Goal: Information Seeking & Learning: Learn about a topic

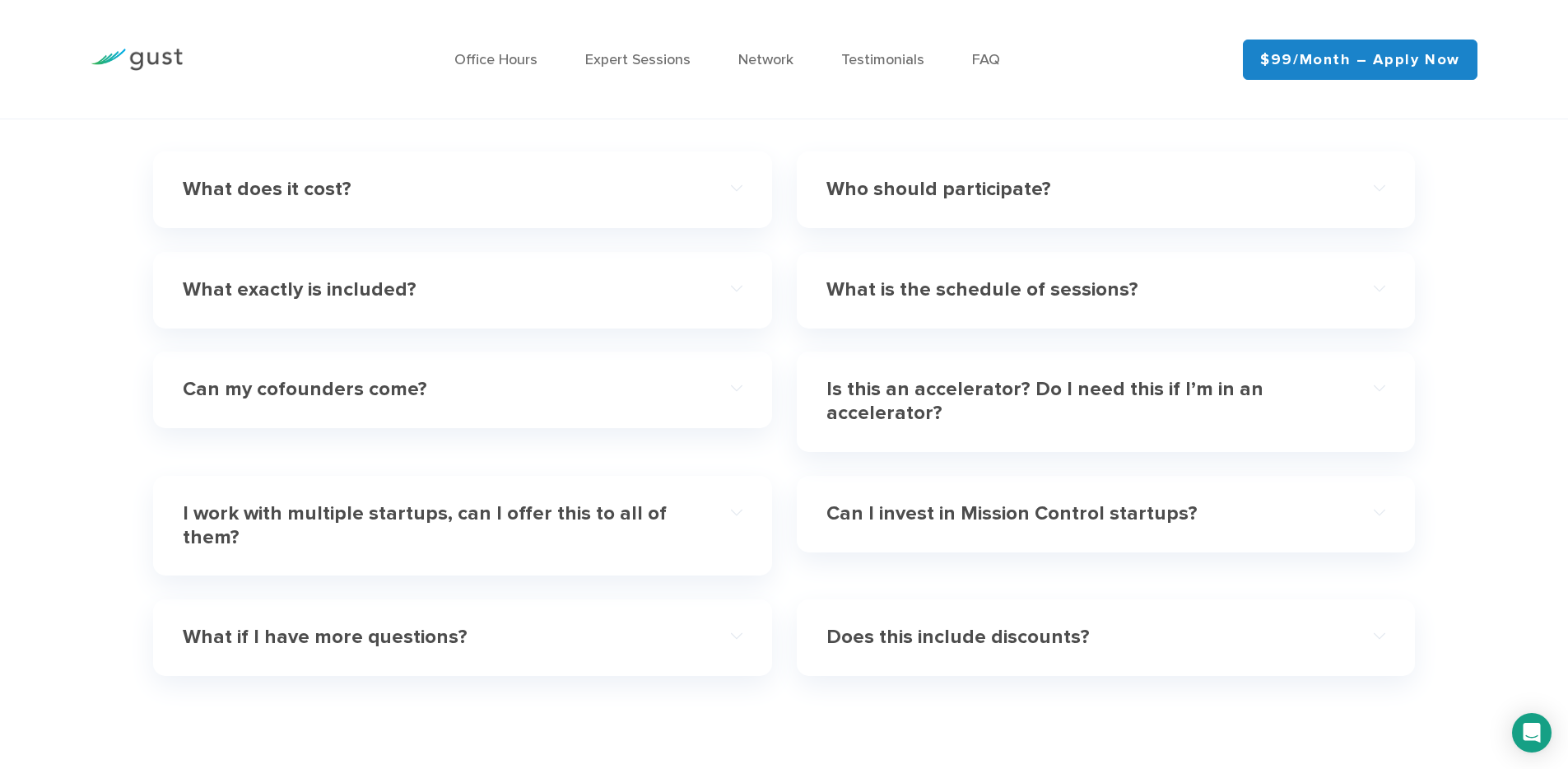
scroll to position [4957, 0]
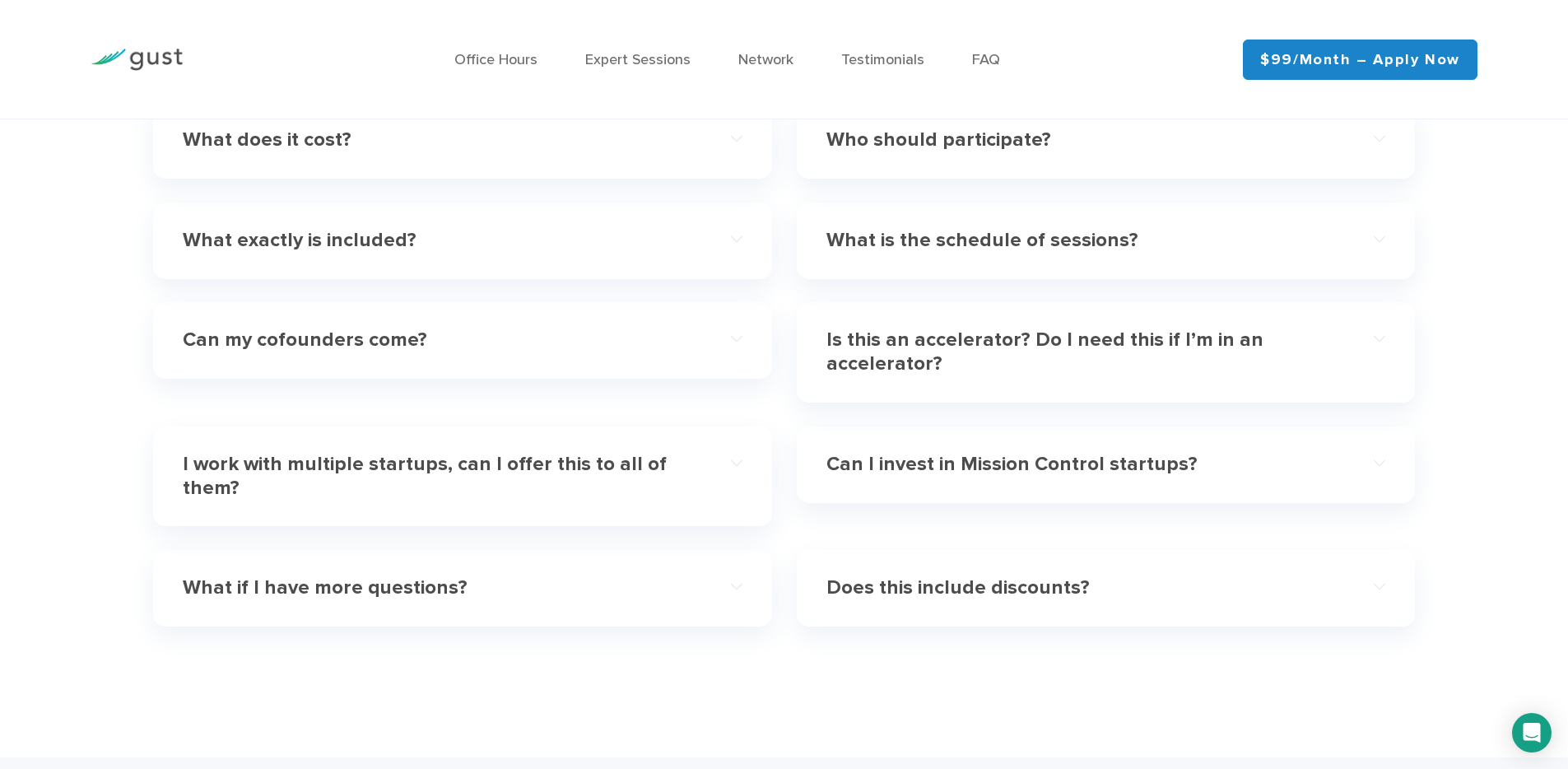
click at [969, 264] on div "What is the schedule of sessions?" at bounding box center [1105, 240] width 559 height 50
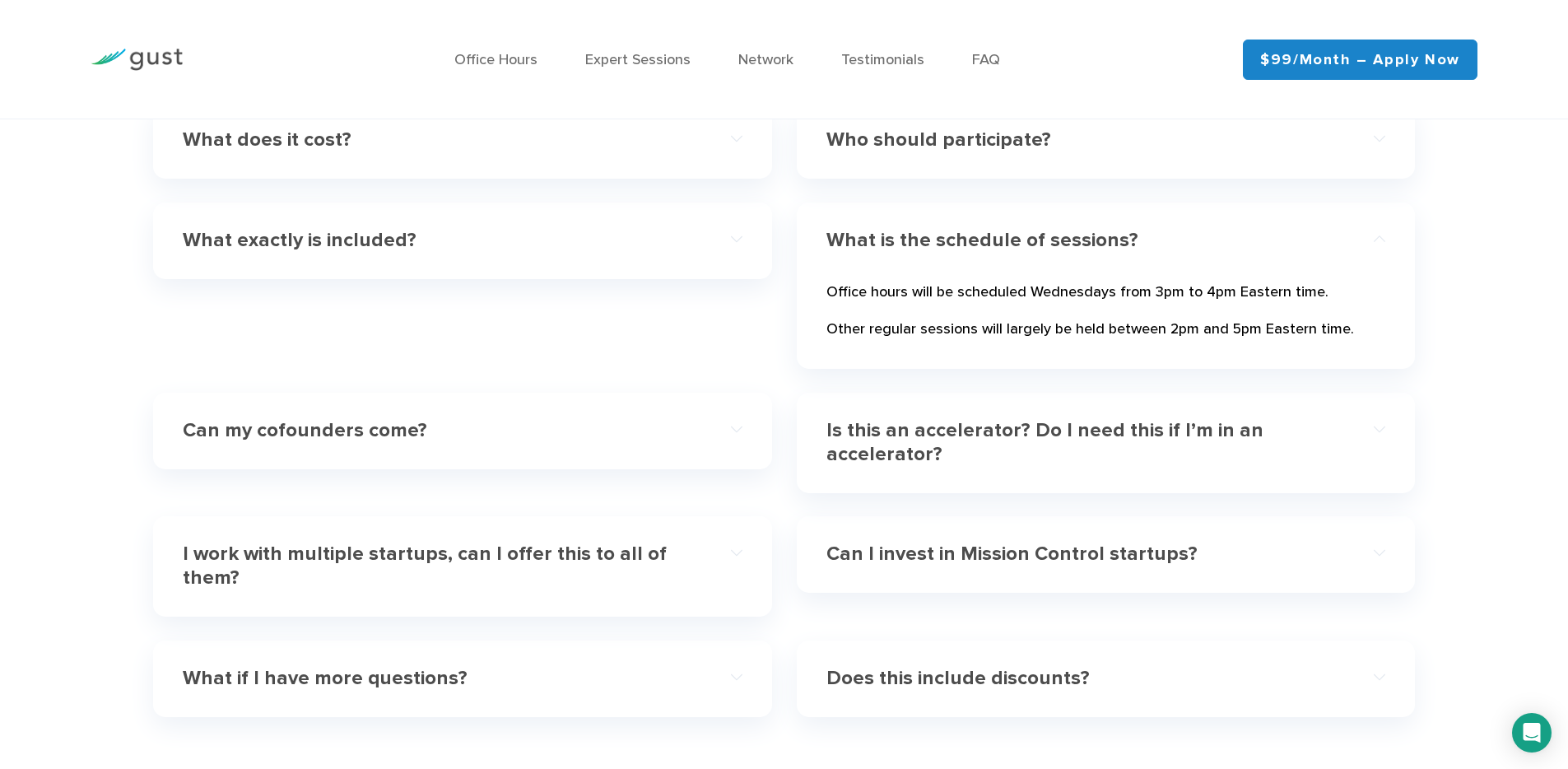
click at [969, 256] on div "What is the schedule of sessions?" at bounding box center [1105, 240] width 559 height 50
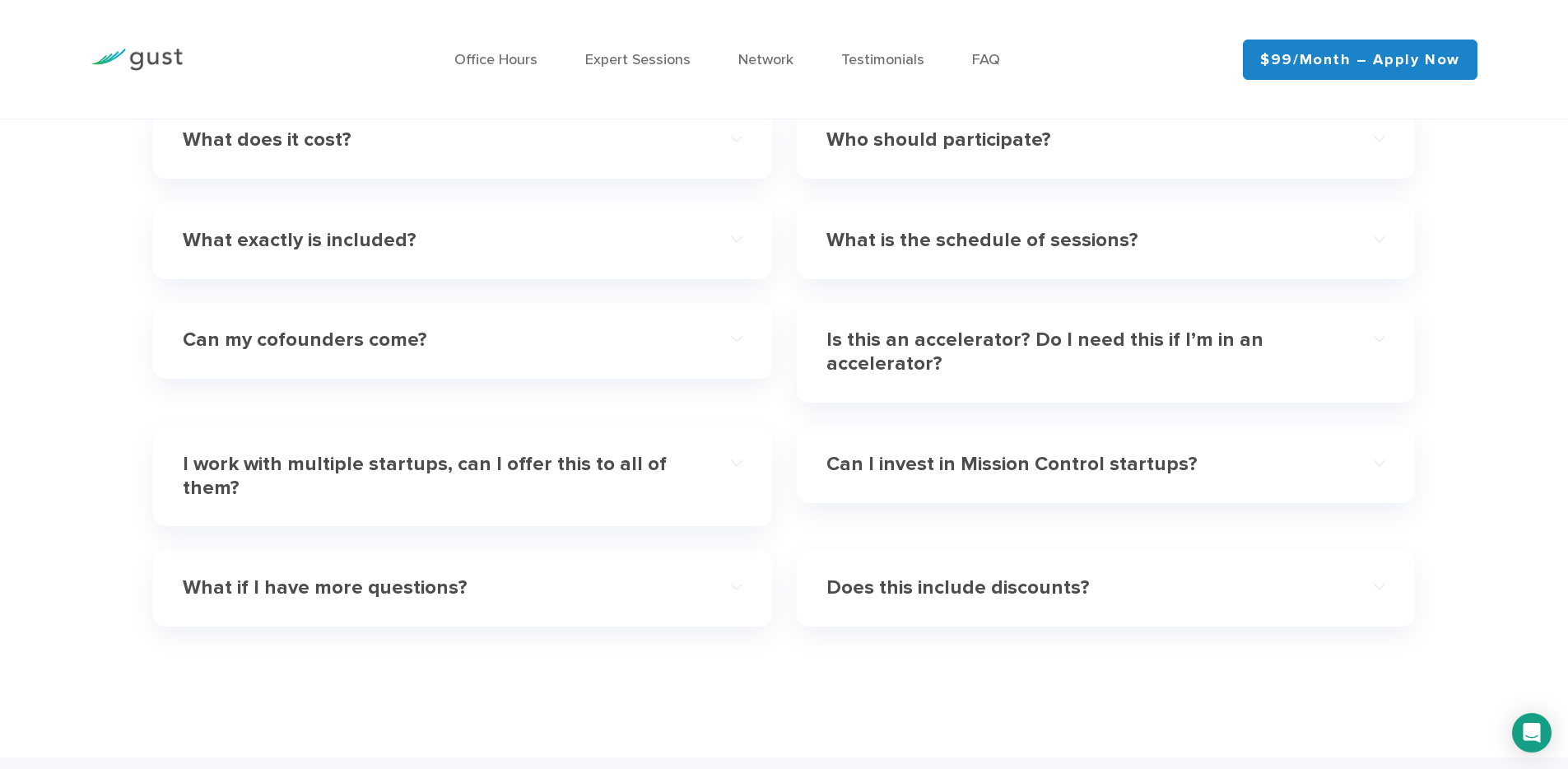
click at [955, 354] on h4 "Is this an accelerator? Do I need this if I’m in an accelerator?" at bounding box center [1077, 352] width 503 height 48
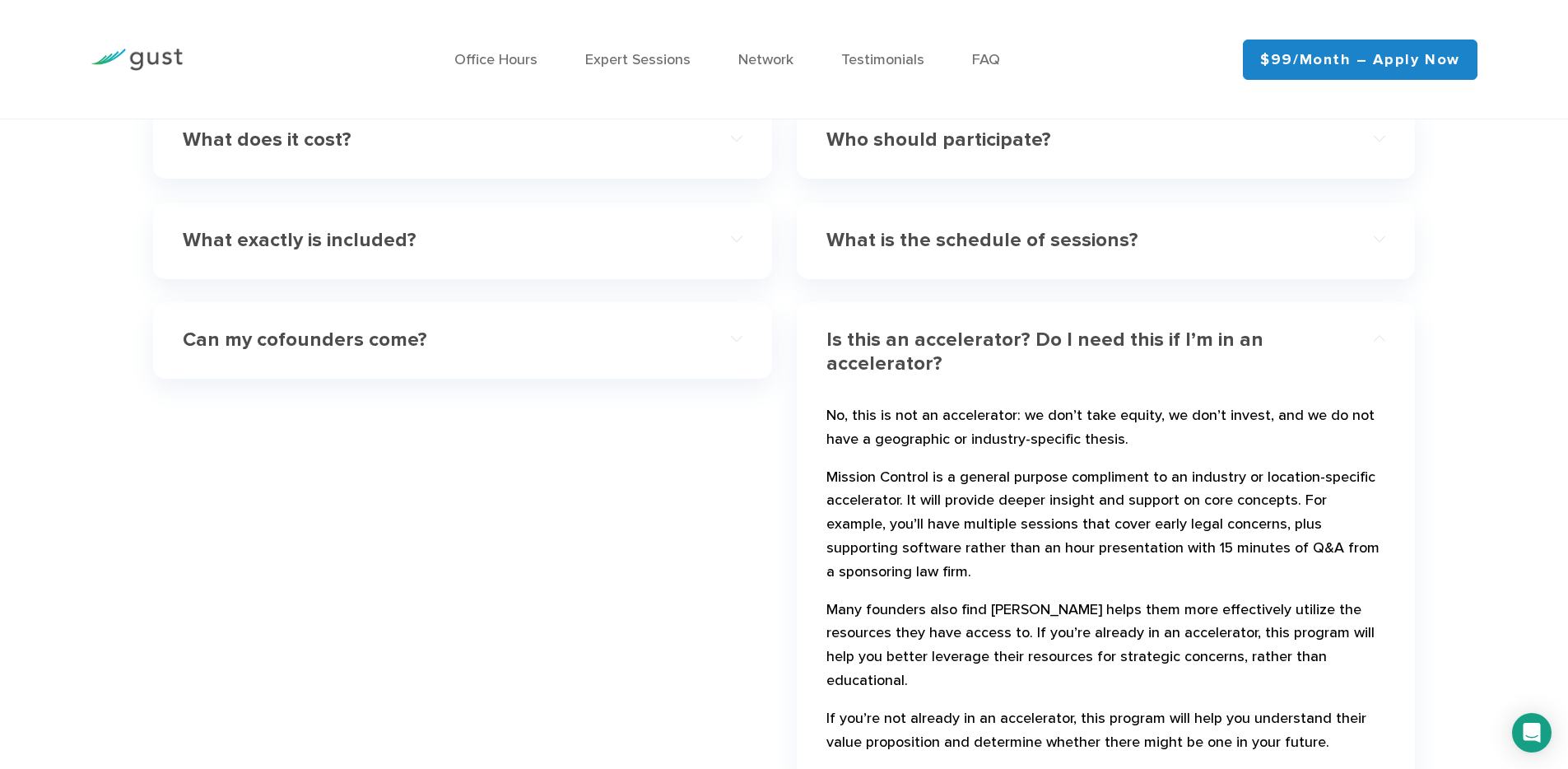
click at [955, 354] on h4 "Is this an accelerator? Do I need this if I’m in an accelerator?" at bounding box center [1077, 352] width 503 height 48
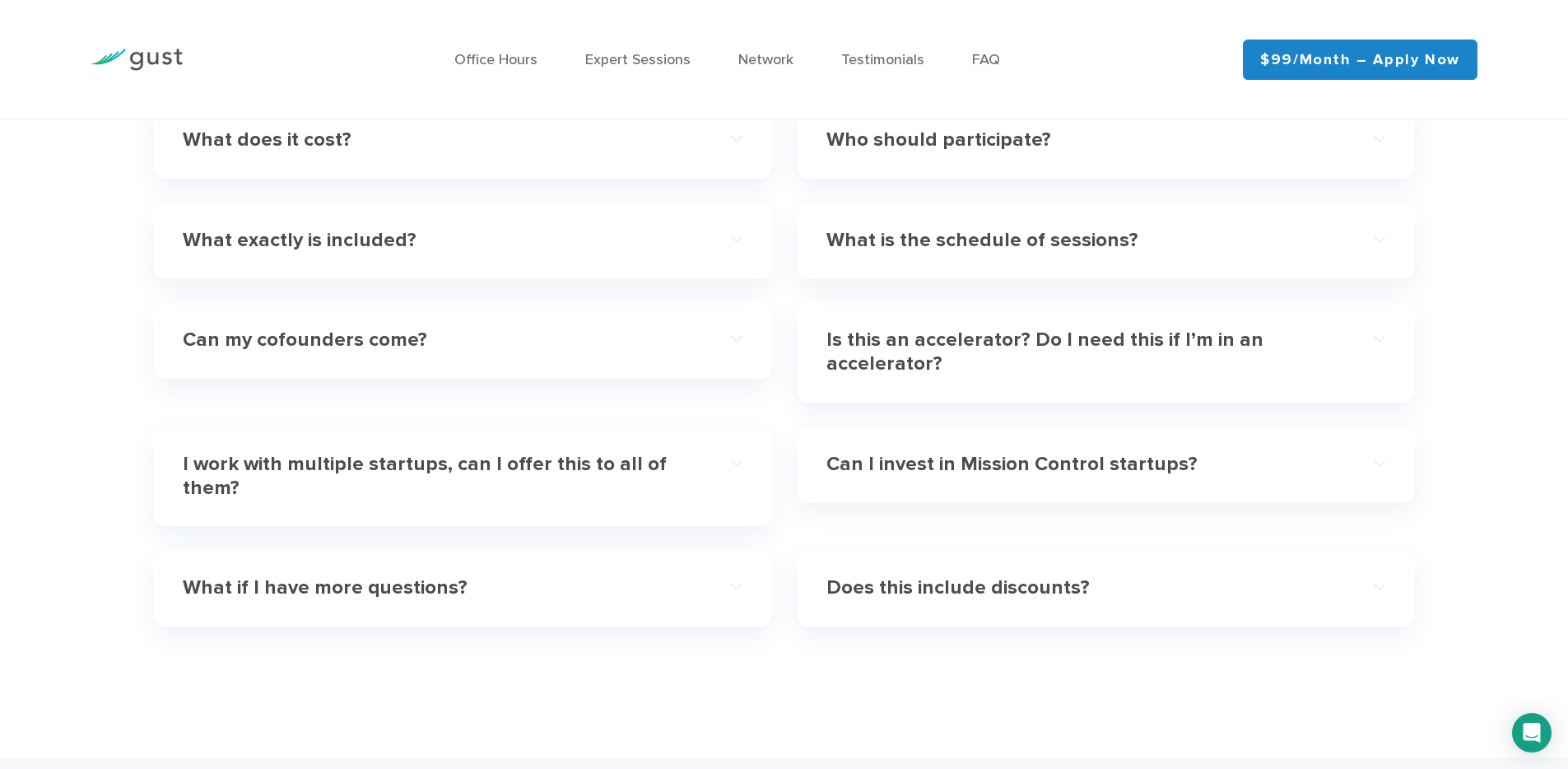
click at [316, 342] on h4 "Can my cofounders come?" at bounding box center [433, 340] width 503 height 24
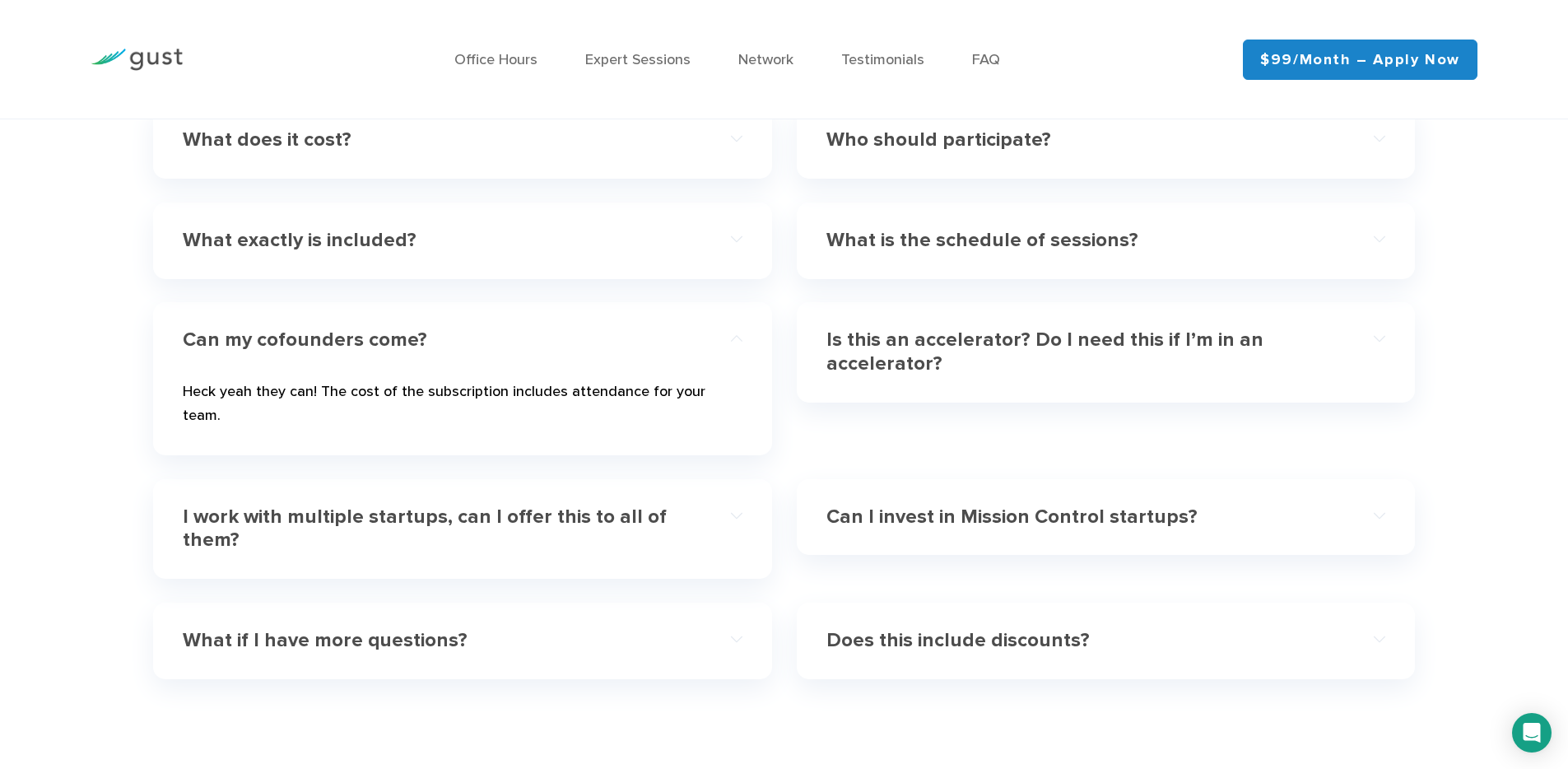
click at [316, 342] on h4 "Can my cofounders come?" at bounding box center [433, 340] width 503 height 24
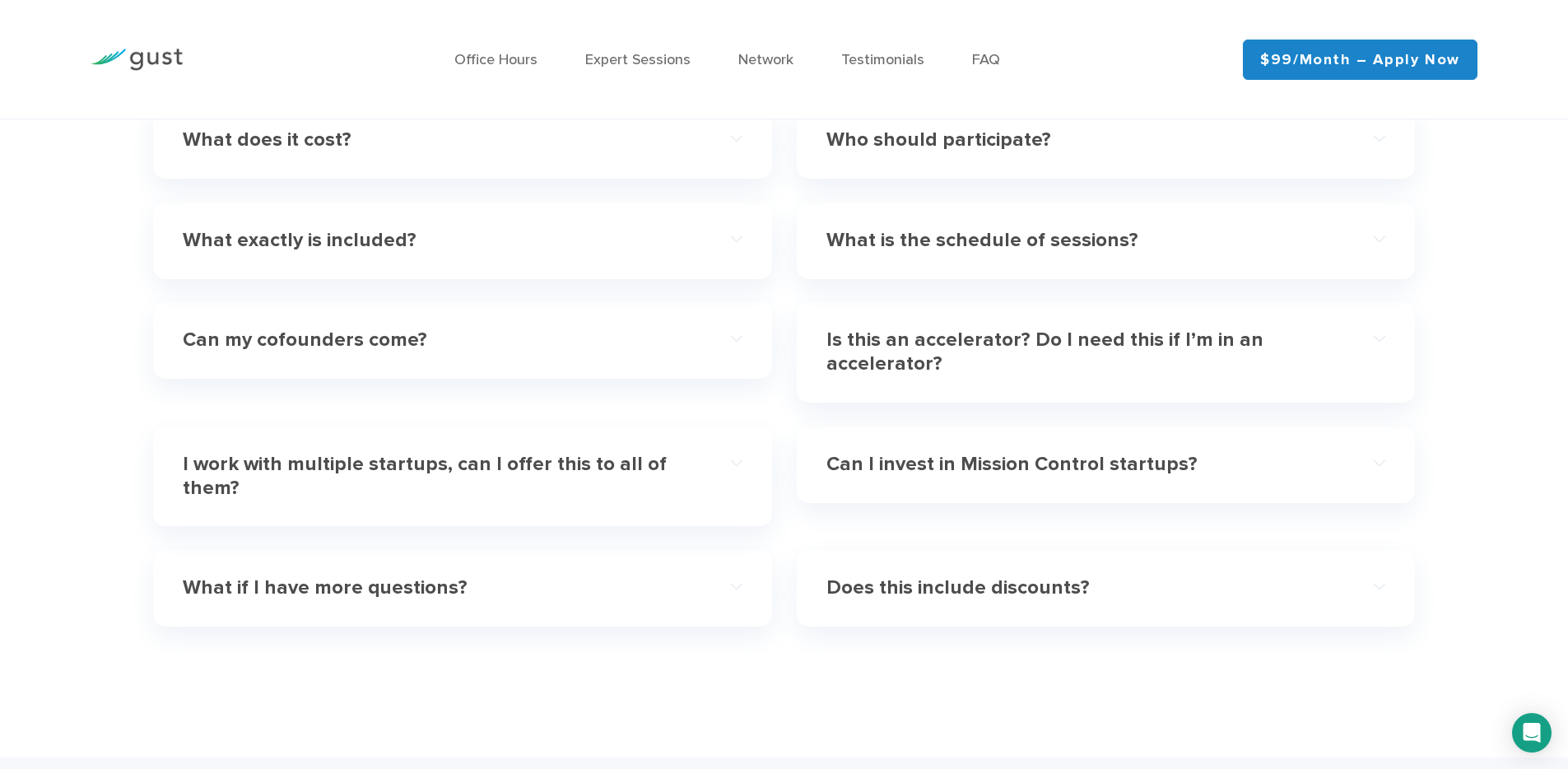
click at [455, 480] on h4 "I work with multiple startups, can I offer this to all of them?" at bounding box center [433, 477] width 503 height 48
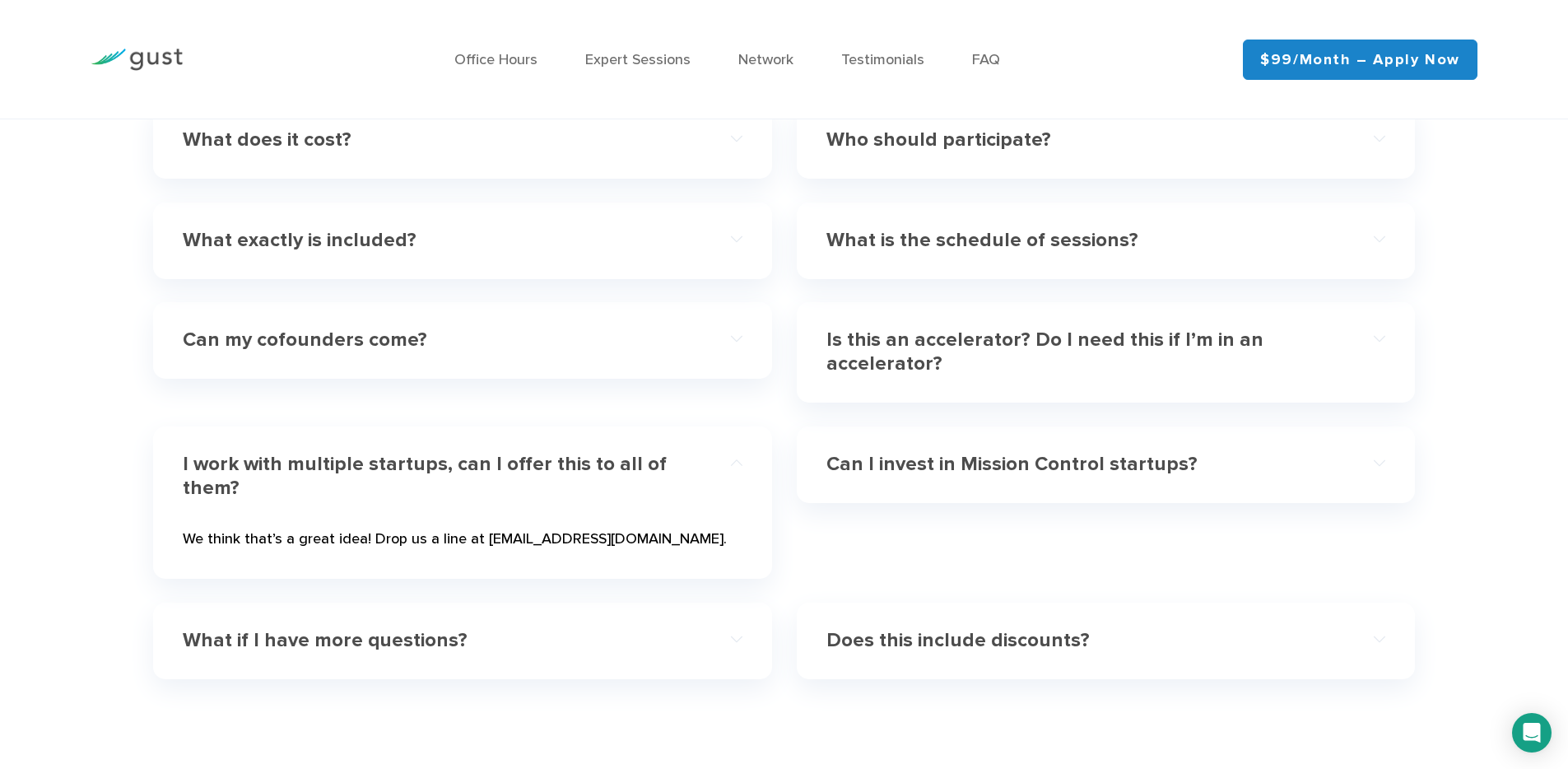
click at [455, 480] on h4 "I work with multiple startups, can I offer this to all of them?" at bounding box center [433, 477] width 503 height 48
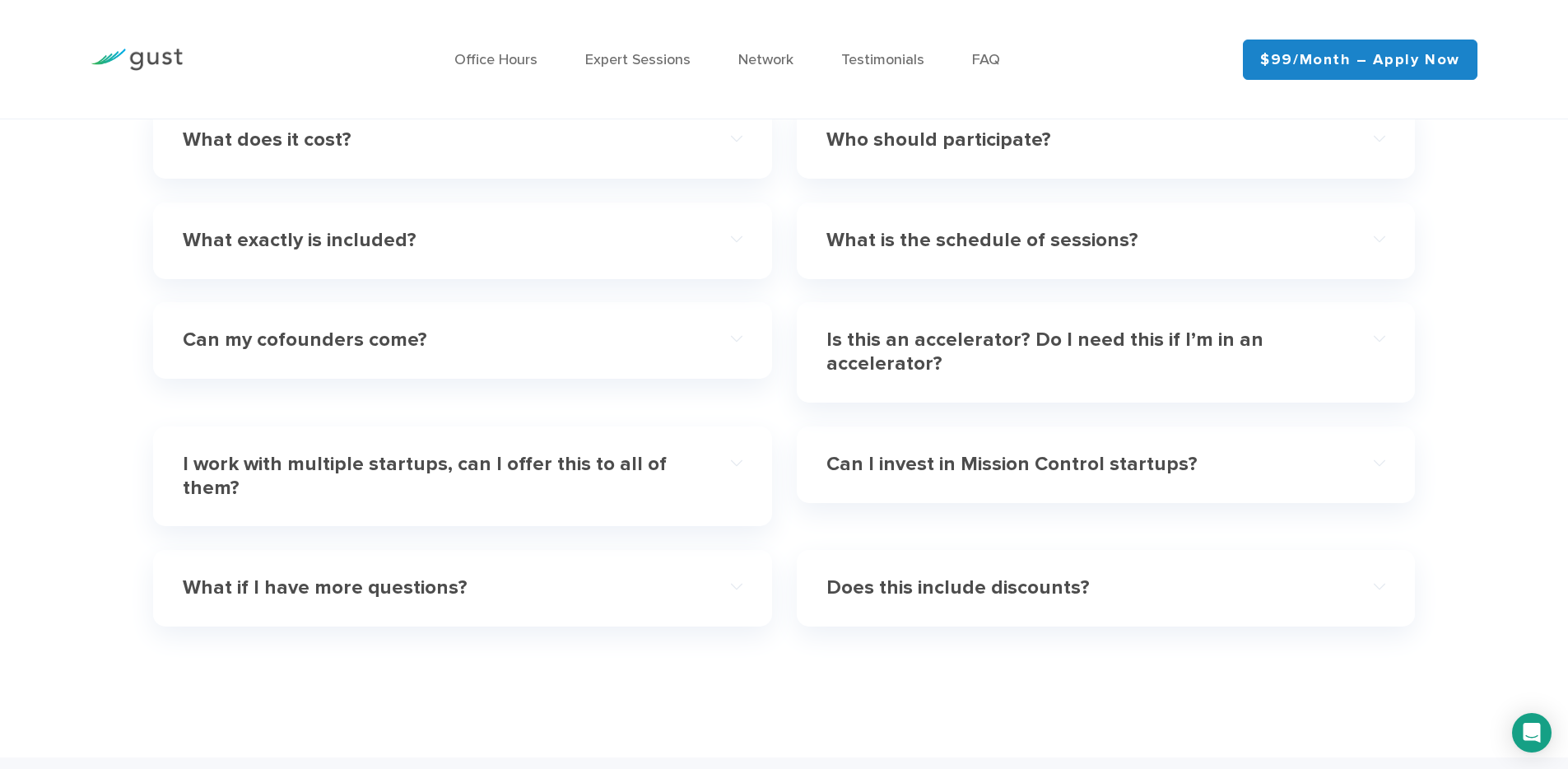
click at [926, 469] on h4 "Can I invest in Mission Control startups?" at bounding box center [1077, 465] width 503 height 24
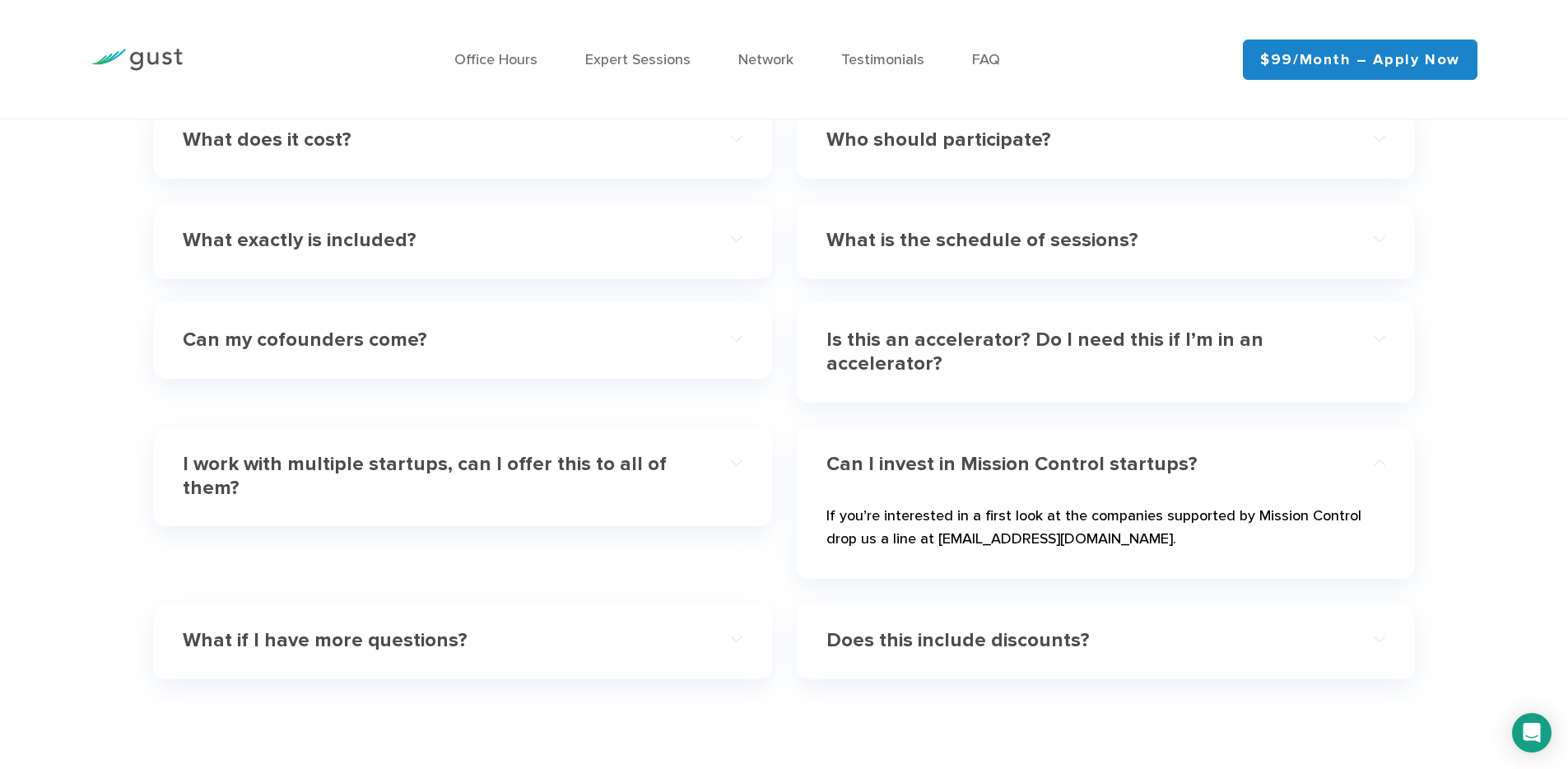
click at [926, 469] on h4 "Can I invest in Mission Control startups?" at bounding box center [1077, 465] width 503 height 24
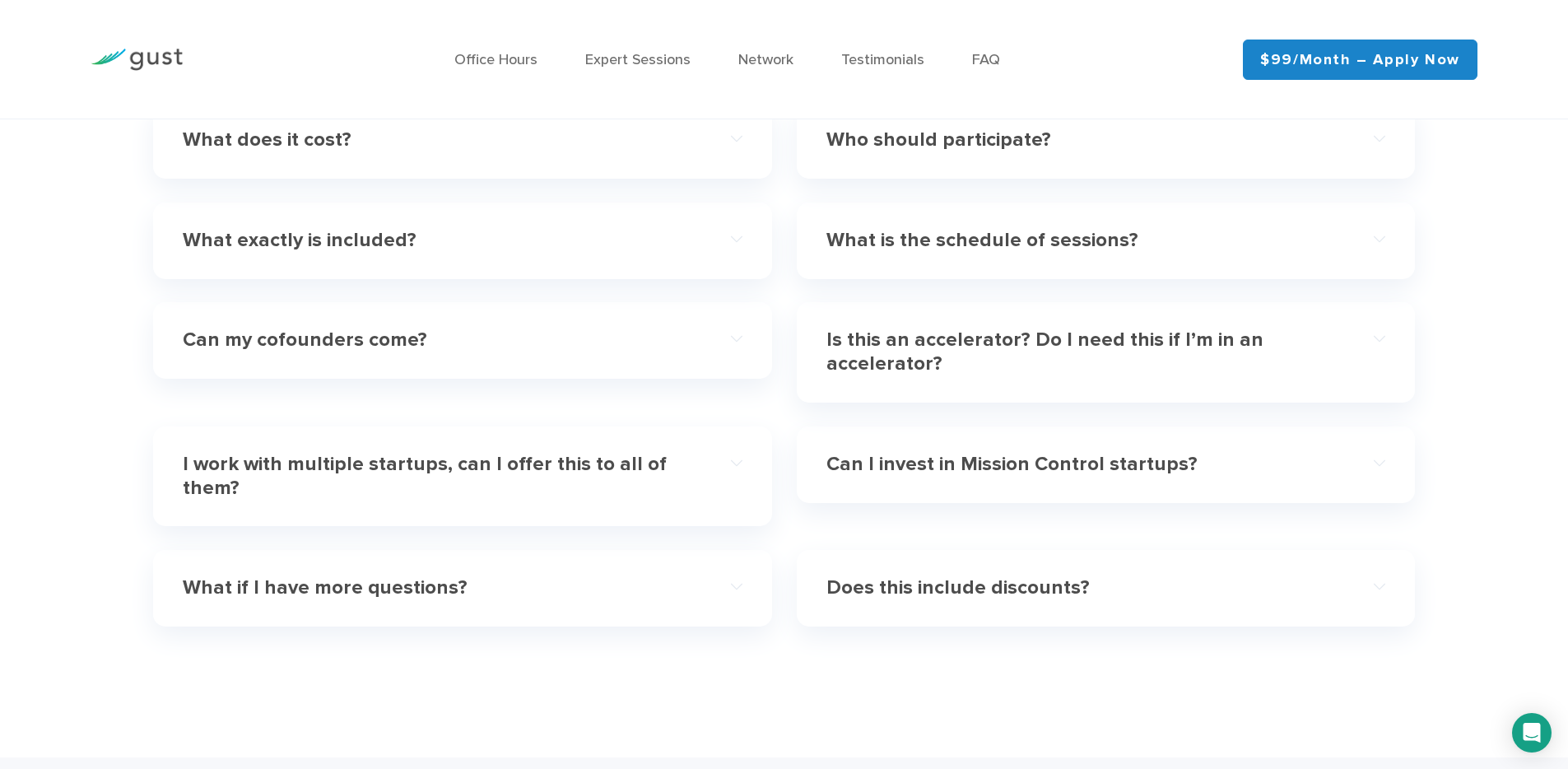
click at [873, 573] on div "Does this include discounts?" at bounding box center [1105, 587] width 559 height 50
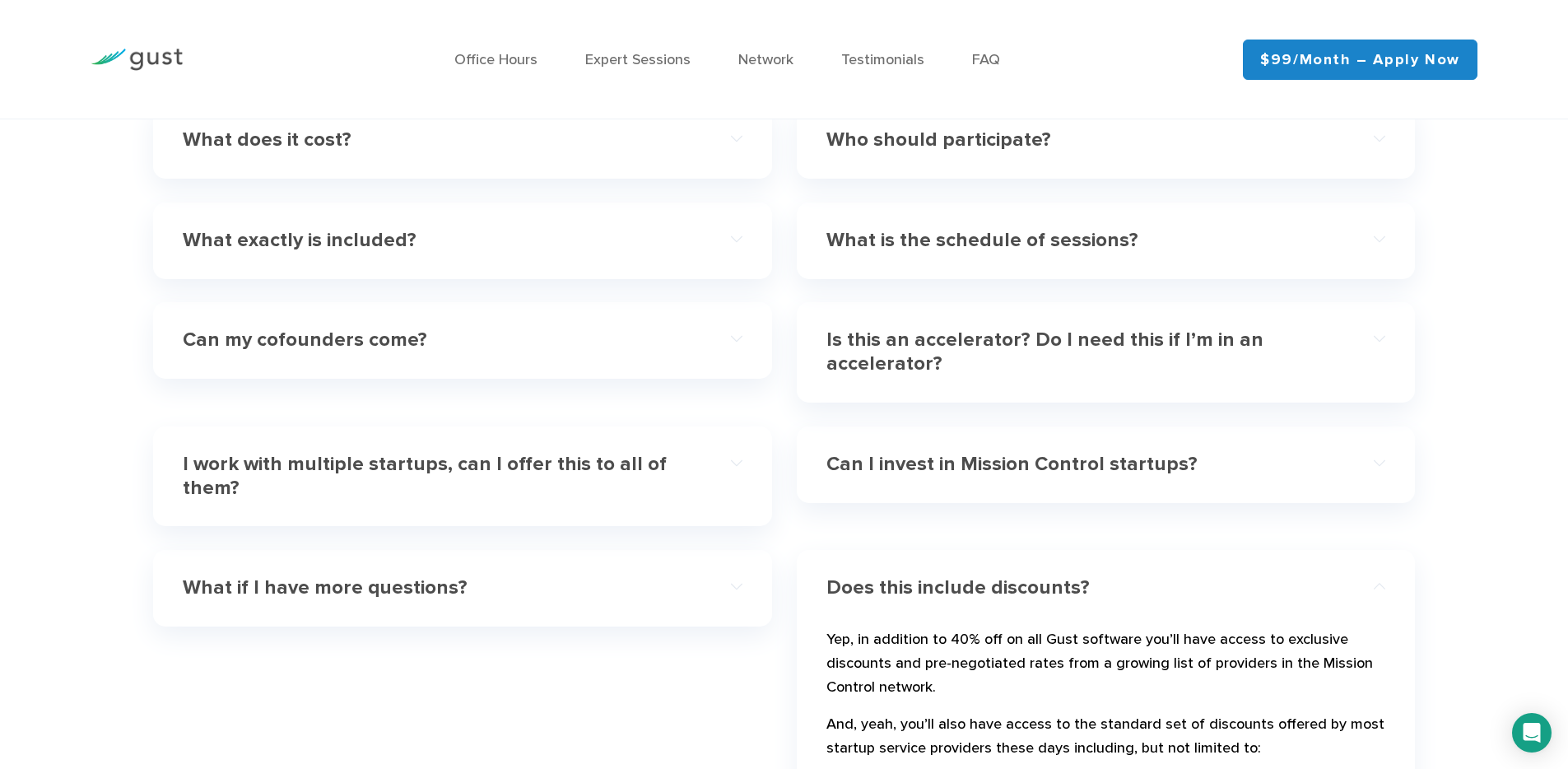
click at [869, 574] on div "Does this include discounts?" at bounding box center [1105, 587] width 559 height 50
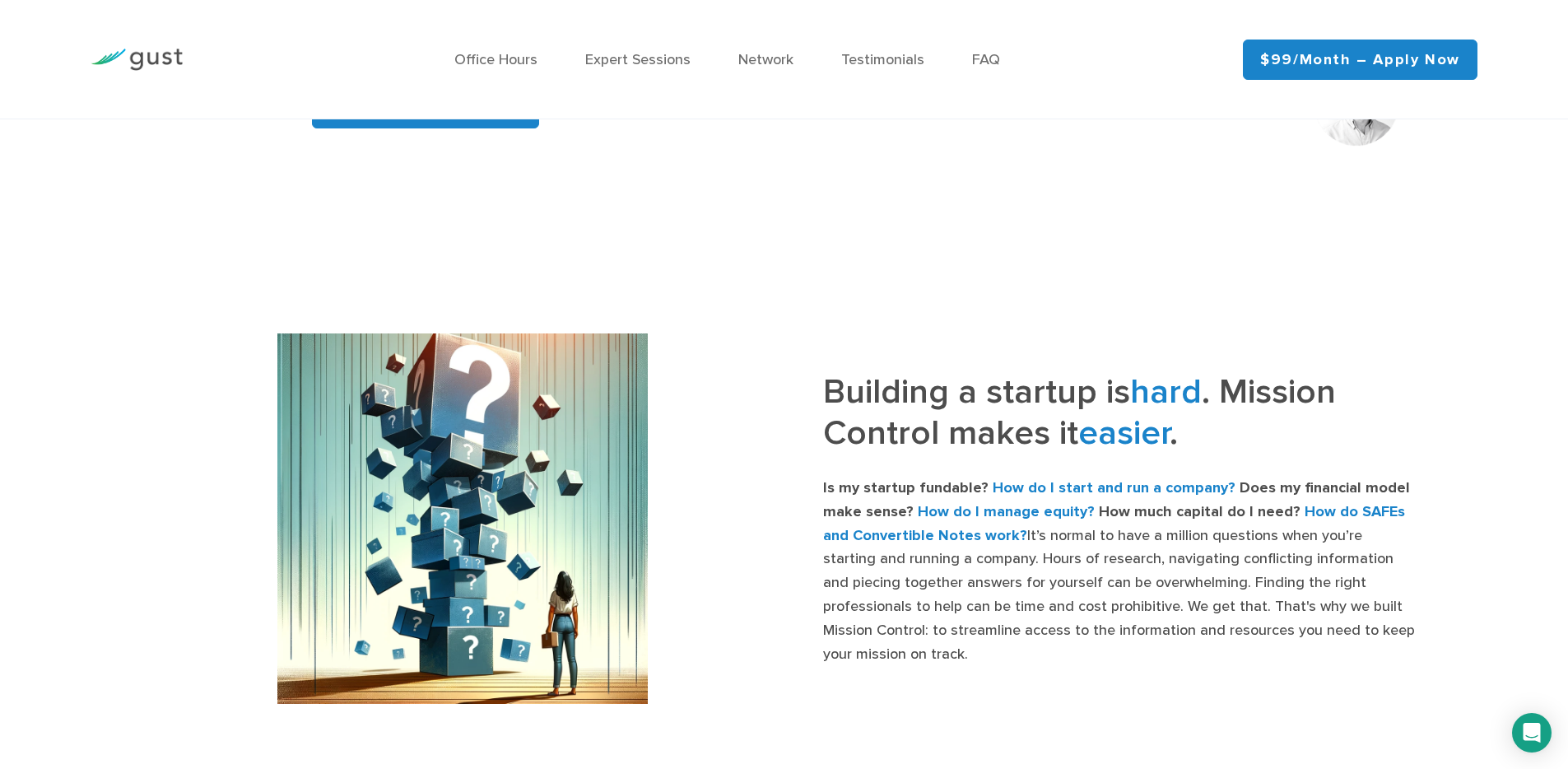
scroll to position [0, 0]
